Goal: Information Seeking & Learning: Learn about a topic

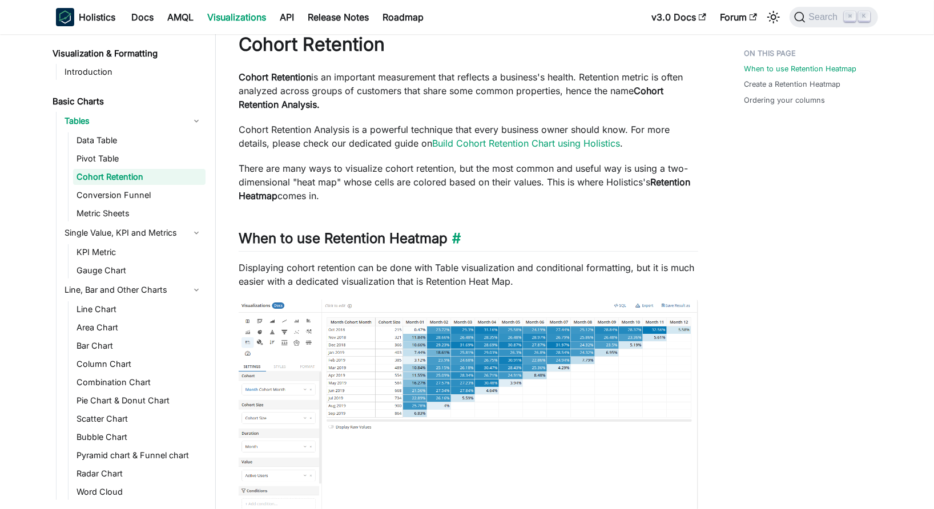
scroll to position [27, 0]
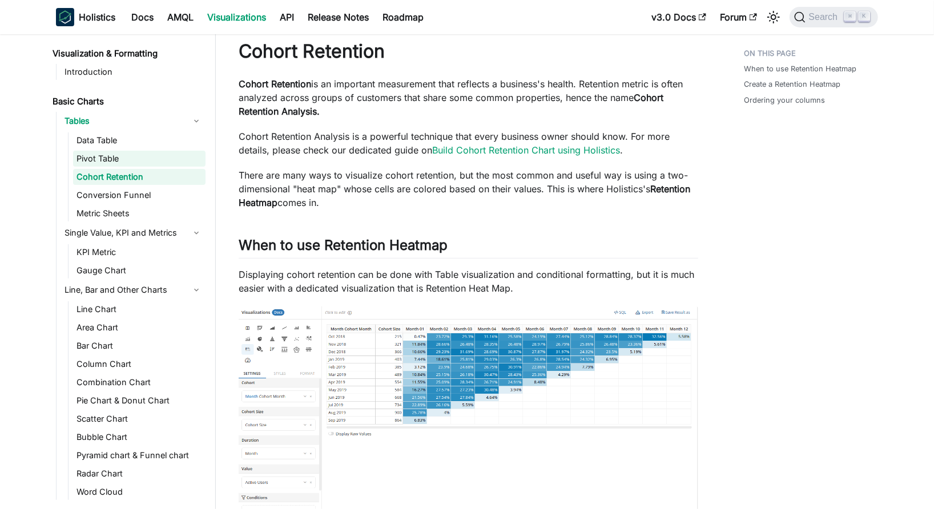
click at [106, 158] on link "Pivot Table" at bounding box center [139, 159] width 132 height 16
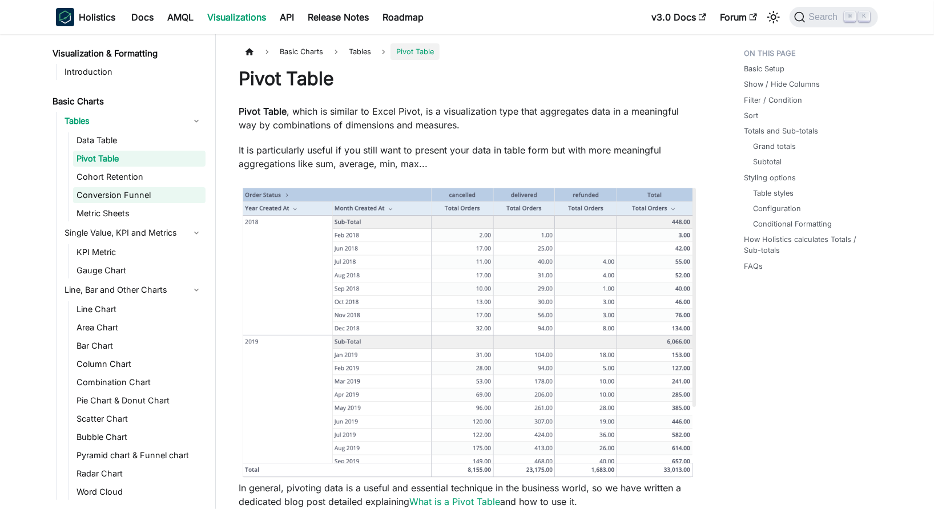
click at [127, 192] on link "Conversion Funnel" at bounding box center [139, 195] width 132 height 16
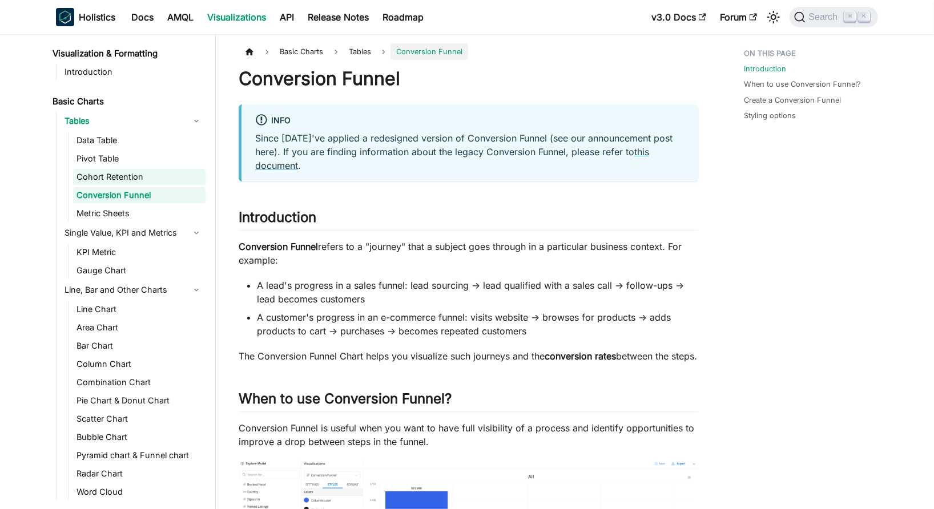
click at [140, 178] on link "Cohort Retention" at bounding box center [139, 177] width 132 height 16
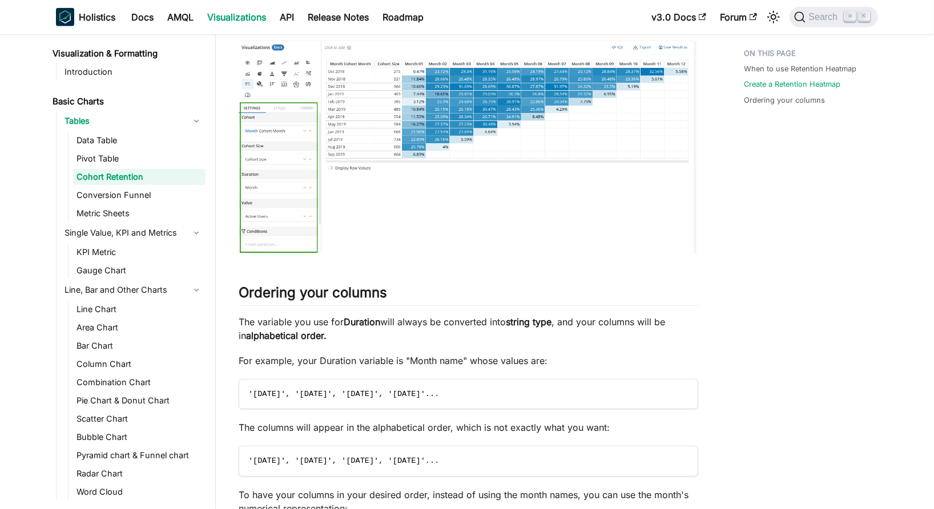
scroll to position [744, 0]
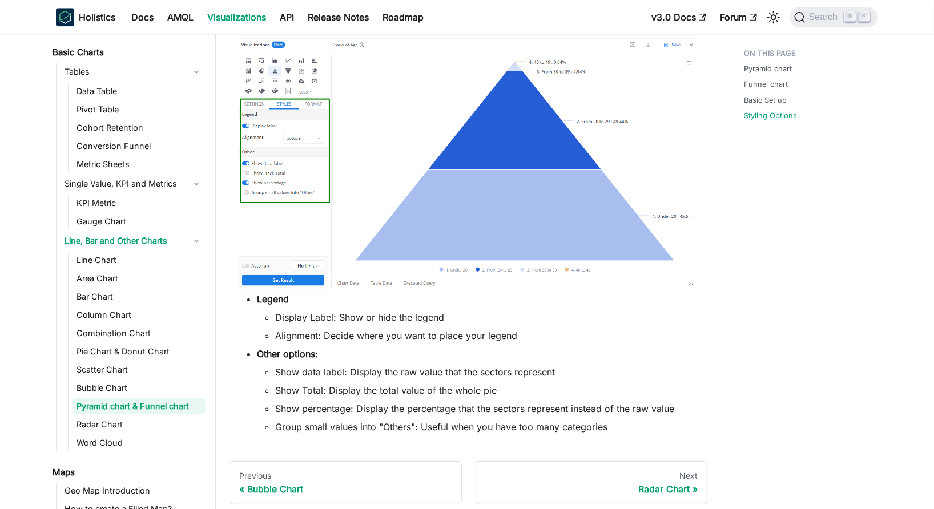
scroll to position [1892, 0]
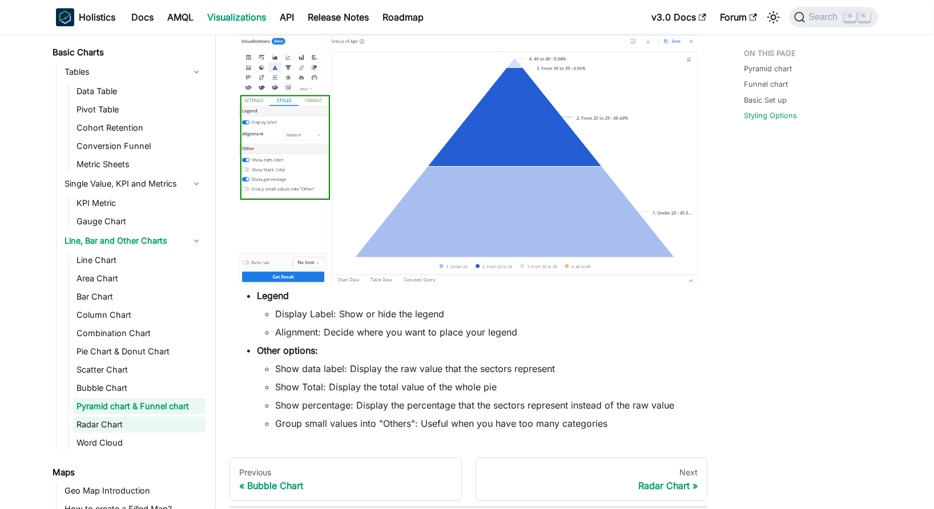
click at [142, 418] on link "Radar Chart" at bounding box center [139, 425] width 132 height 16
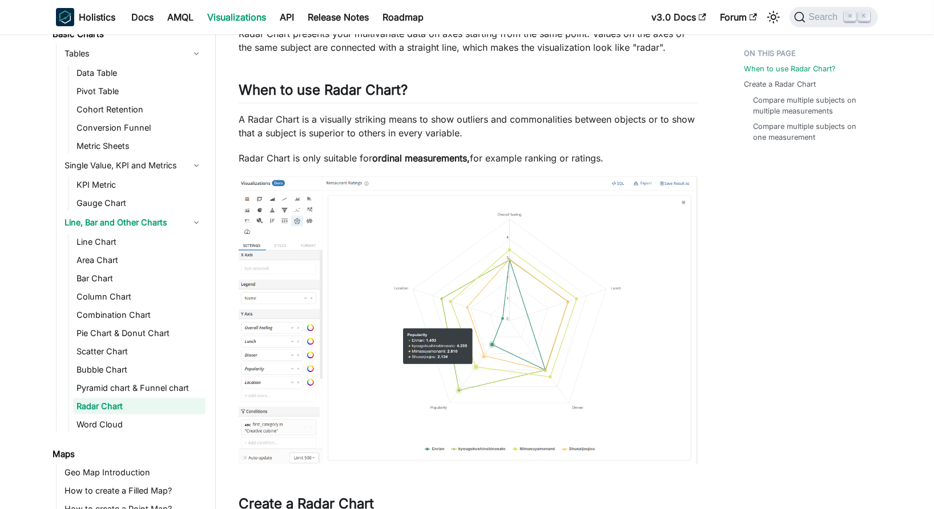
scroll to position [49, 0]
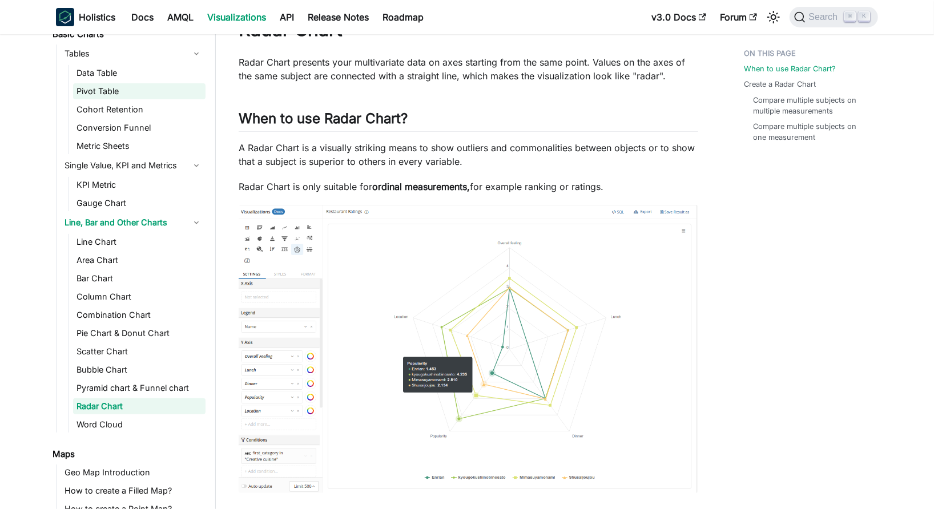
click at [105, 96] on link "Pivot Table" at bounding box center [139, 91] width 132 height 16
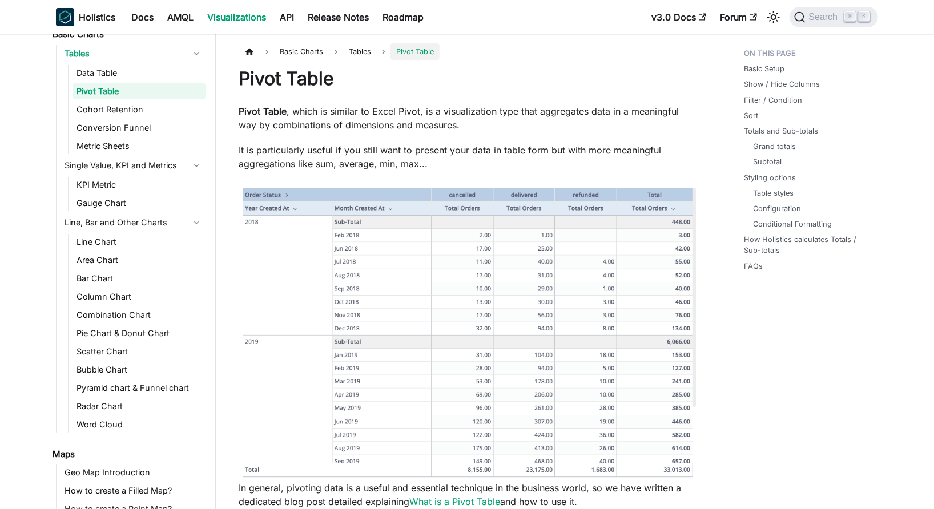
click at [507, 212] on img at bounding box center [469, 330] width 460 height 296
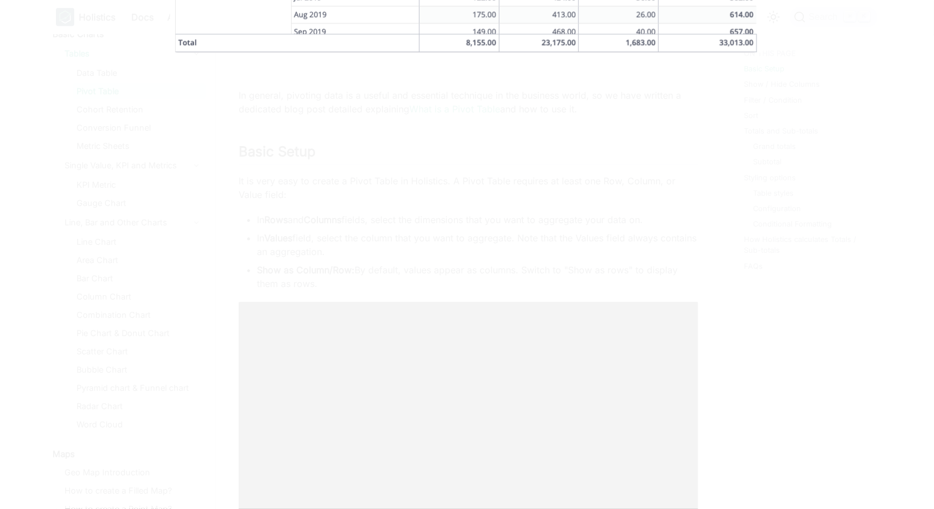
scroll to position [497, 0]
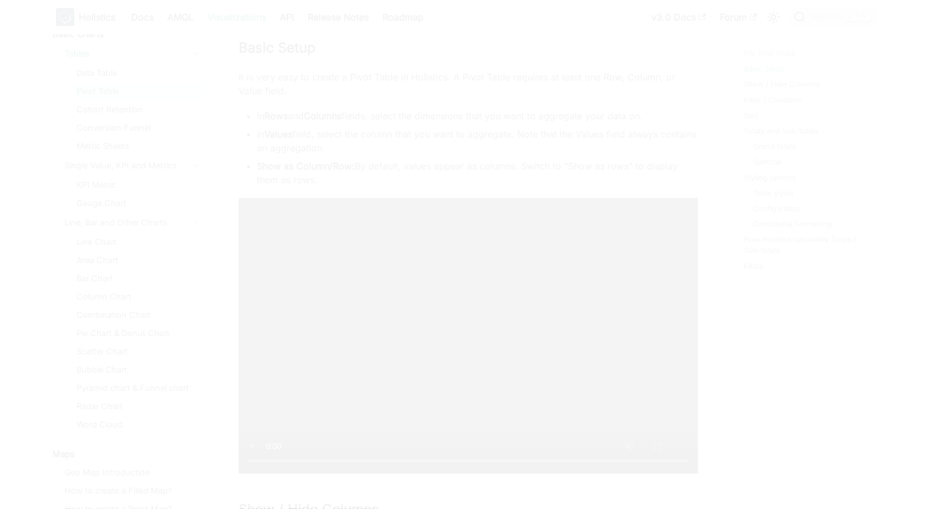
click at [507, 212] on div at bounding box center [467, 254] width 934 height 509
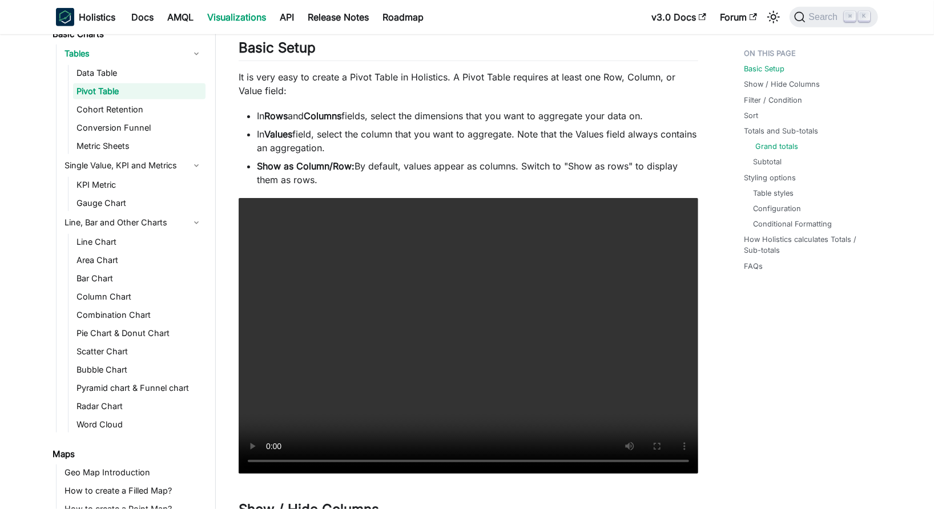
click at [765, 150] on link "Grand totals" at bounding box center [776, 146] width 43 height 11
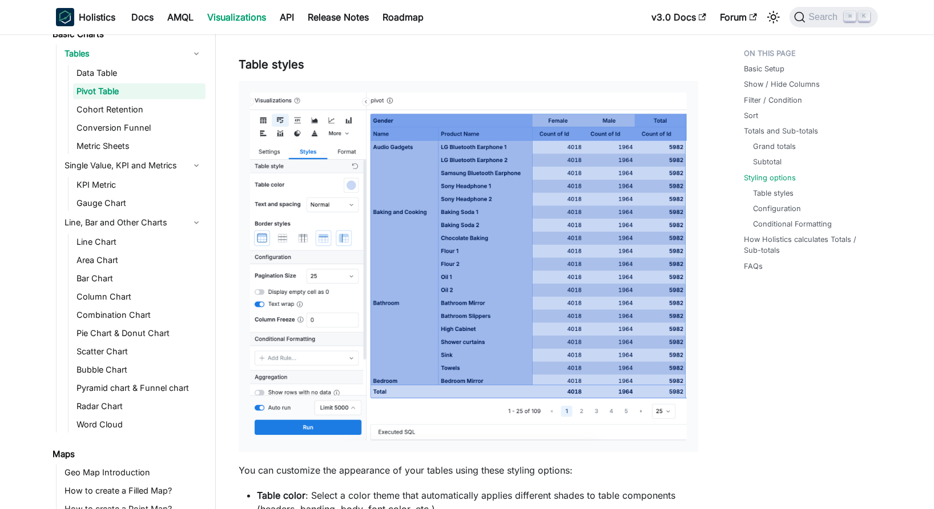
scroll to position [2634, 0]
